Goal: Navigation & Orientation: Find specific page/section

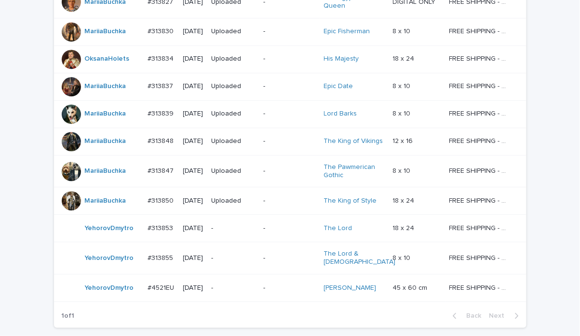
scroll to position [625, 0]
